Goal: Information Seeking & Learning: Learn about a topic

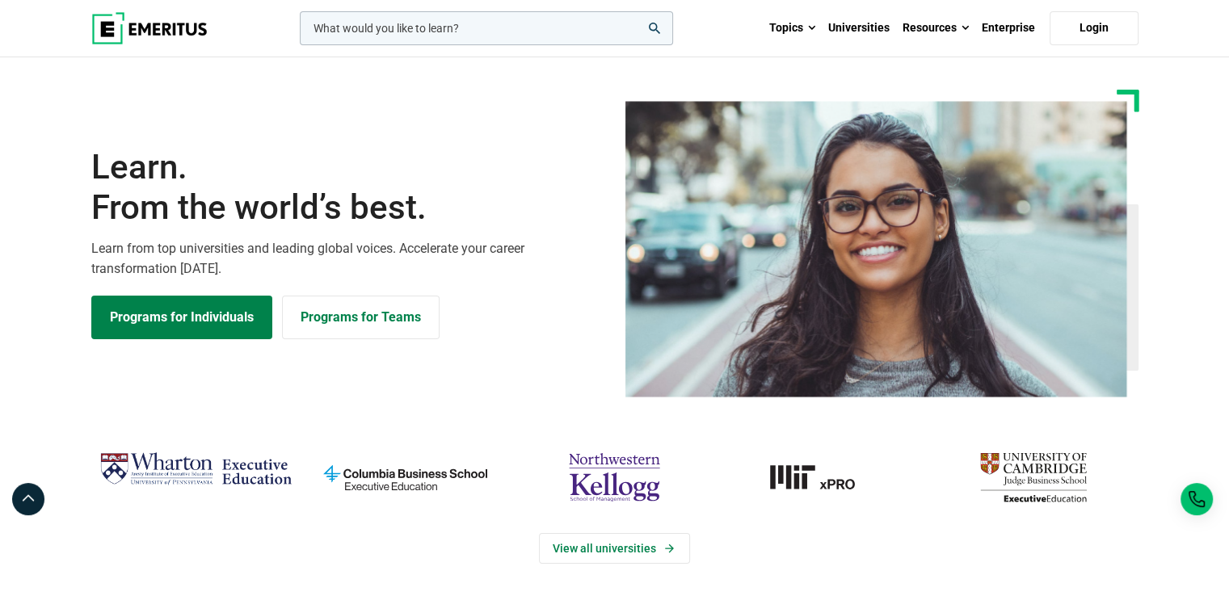
click at [653, 30] on icon "search" at bounding box center [654, 28] width 11 height 11
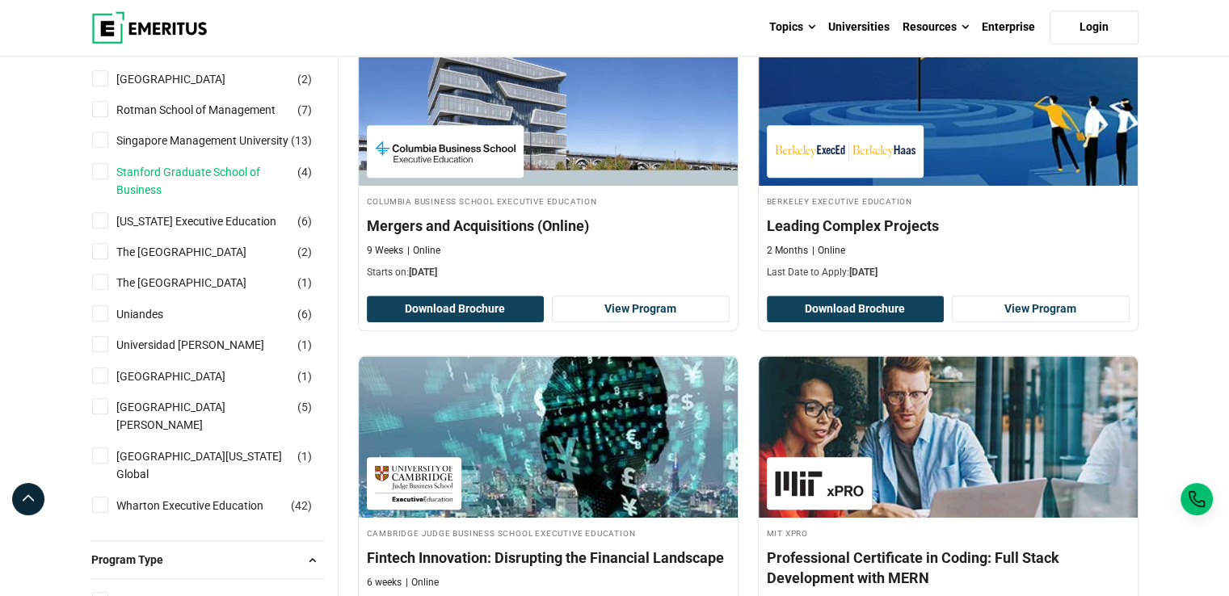
scroll to position [1673, 0]
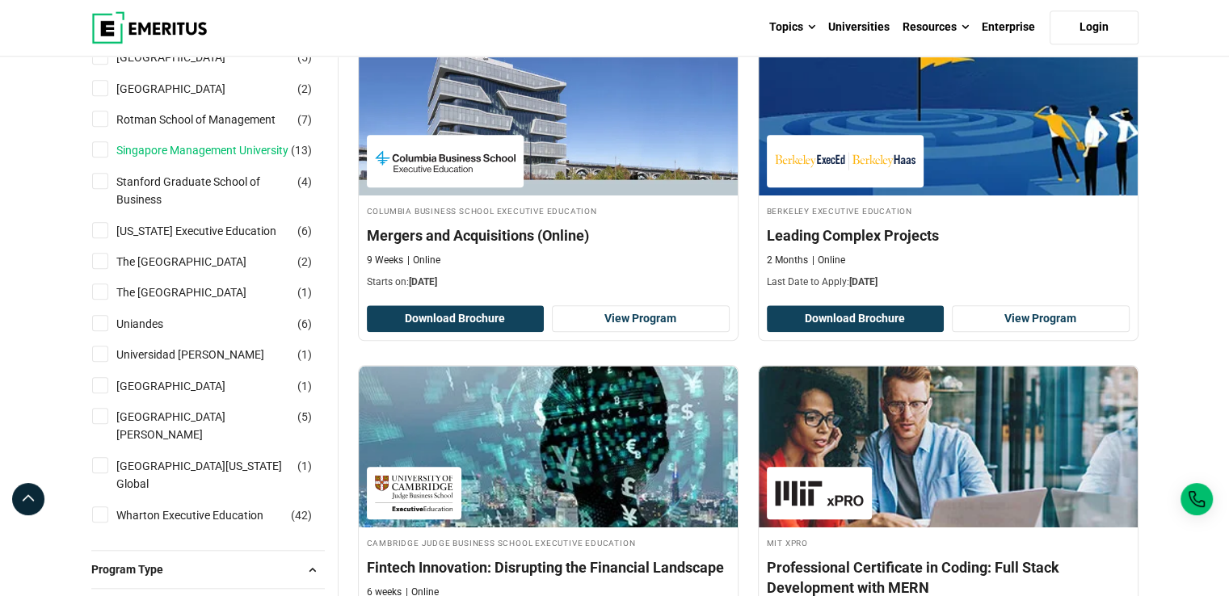
click at [204, 147] on link "Singapore Management University" at bounding box center [218, 150] width 204 height 18
checkbox input "true"
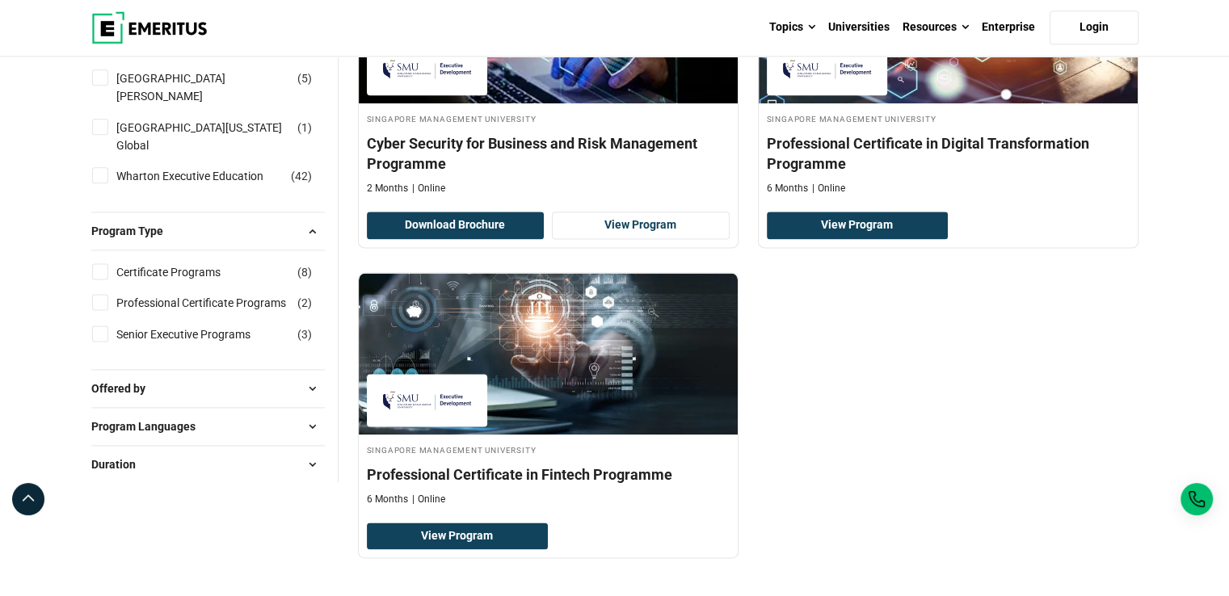
scroll to position [2079, 0]
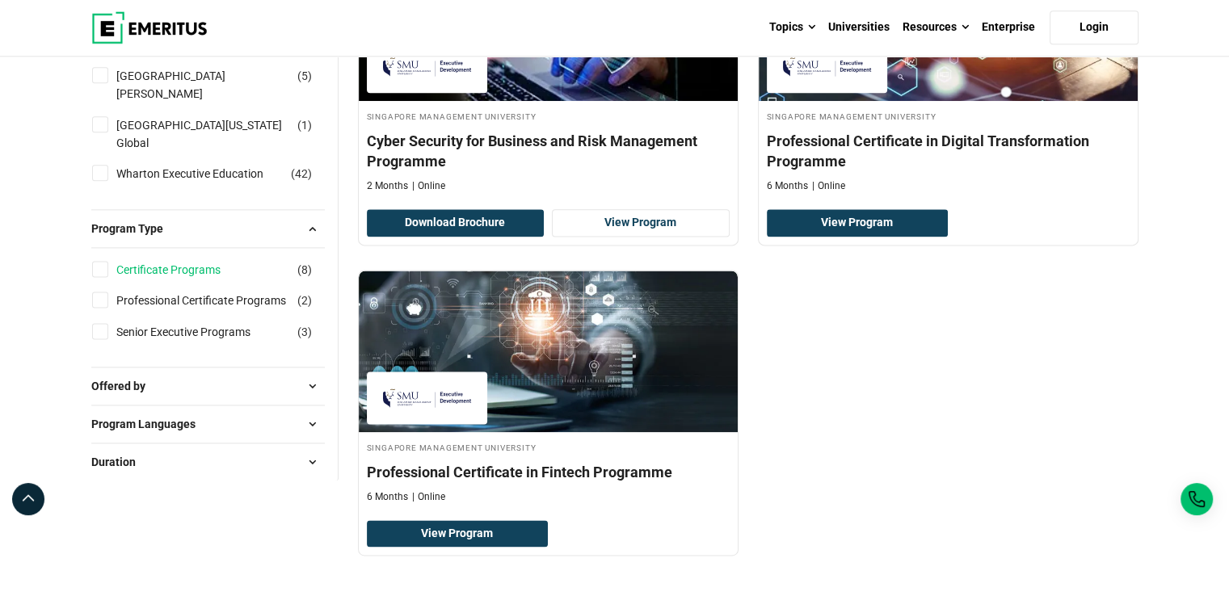
click at [168, 279] on link "Certificate Programs" at bounding box center [184, 270] width 137 height 18
checkbox input "true"
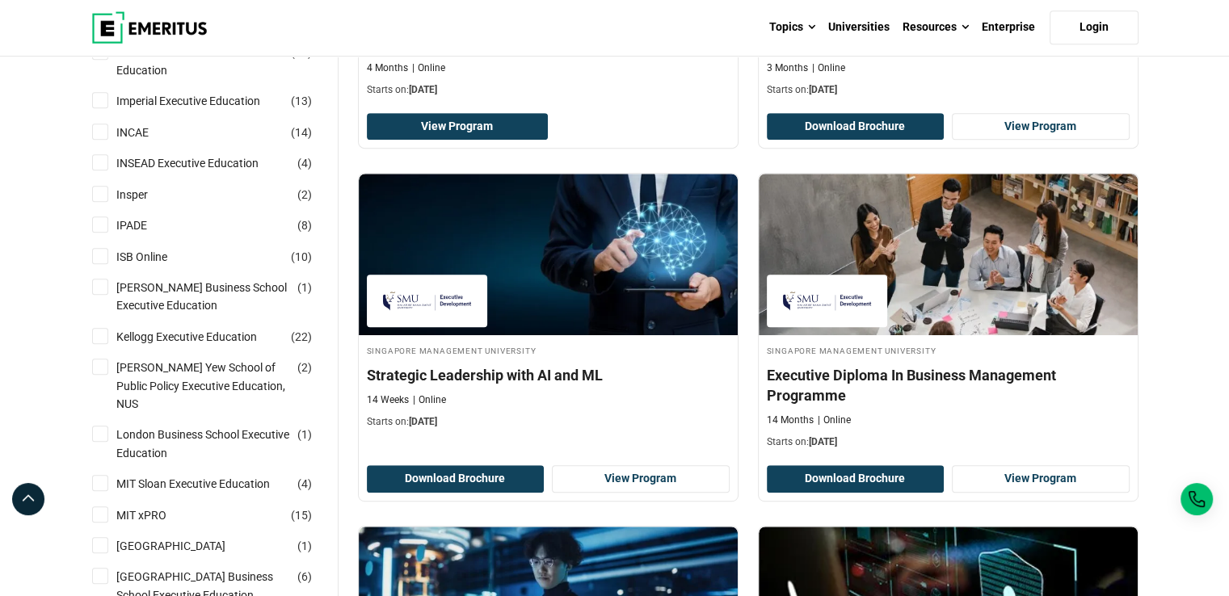
scroll to position [806, 0]
